Goal: Navigation & Orientation: Go to known website

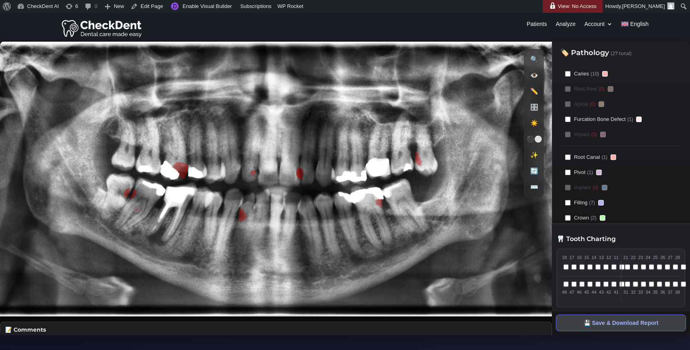
scroll to position [13, 0]
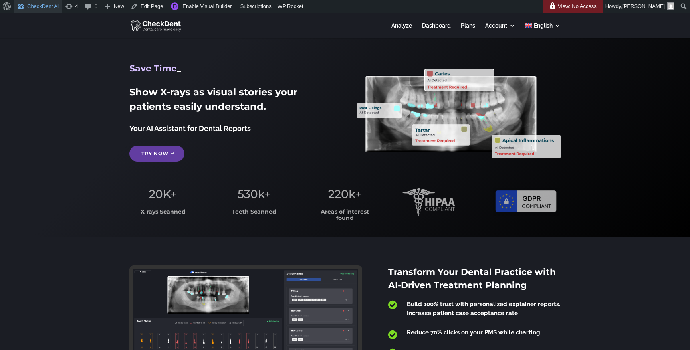
click at [53, 6] on link "CheckDent AI" at bounding box center [38, 6] width 48 height 13
click at [52, 4] on link "CheckDent AI" at bounding box center [38, 6] width 48 height 13
